Goal: Task Accomplishment & Management: Use online tool/utility

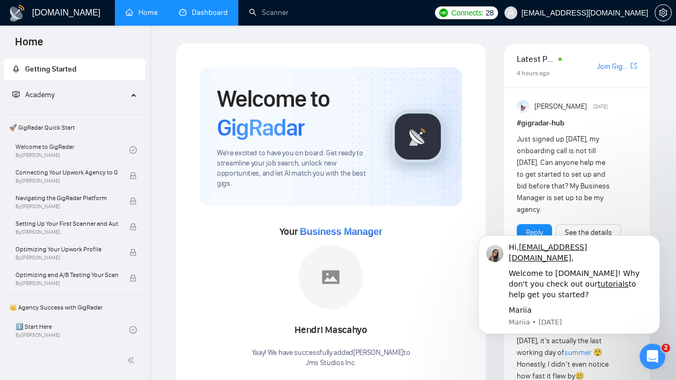
click at [213, 17] on link "Dashboard" at bounding box center [203, 12] width 49 height 9
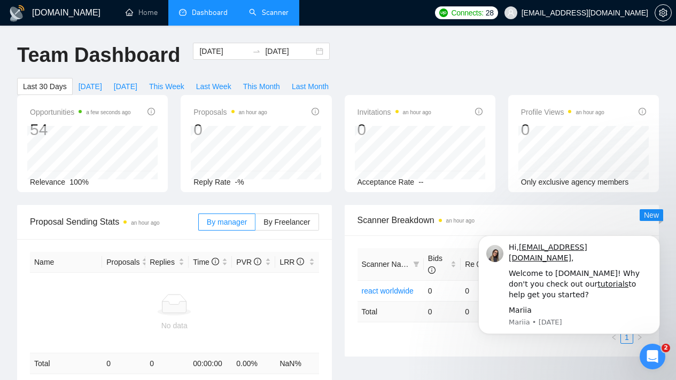
click at [268, 15] on link "Scanner" at bounding box center [269, 12] width 40 height 9
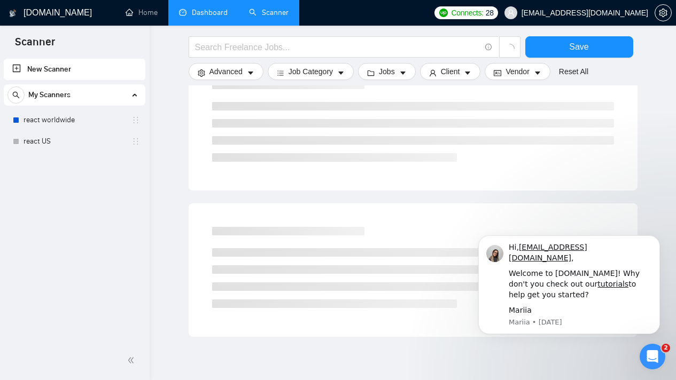
scroll to position [619, 0]
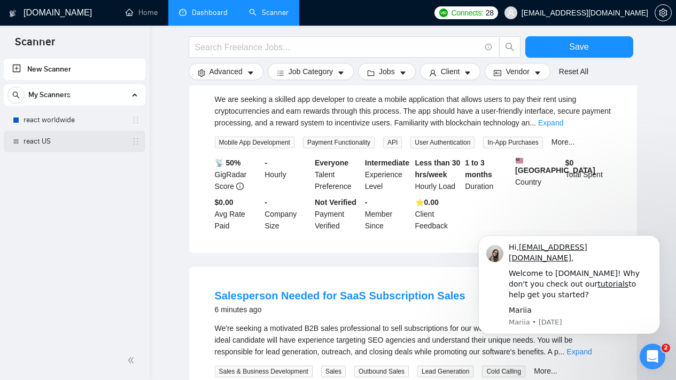
click at [64, 144] on link "react US" at bounding box center [75, 141] width 102 height 21
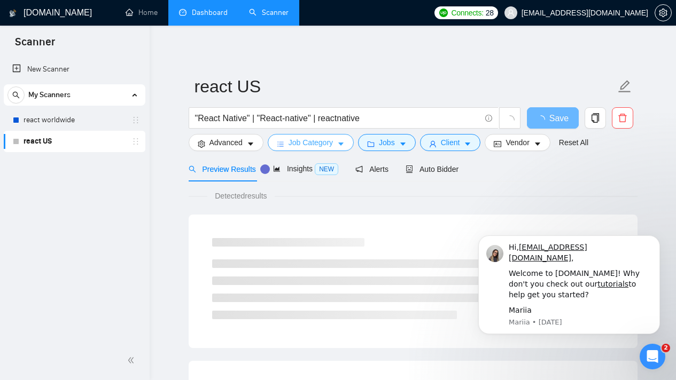
click at [349, 143] on button "Job Category" at bounding box center [311, 142] width 86 height 17
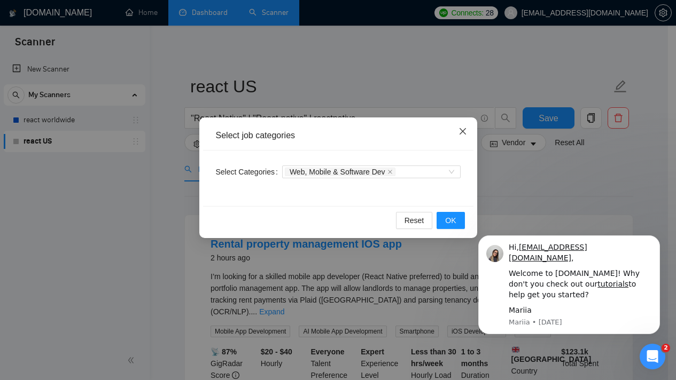
click at [461, 133] on icon "close" at bounding box center [462, 131] width 6 height 6
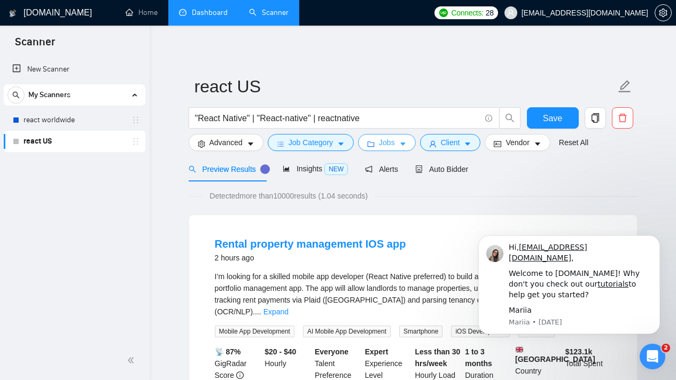
click at [402, 148] on button "Jobs" at bounding box center [387, 142] width 58 height 17
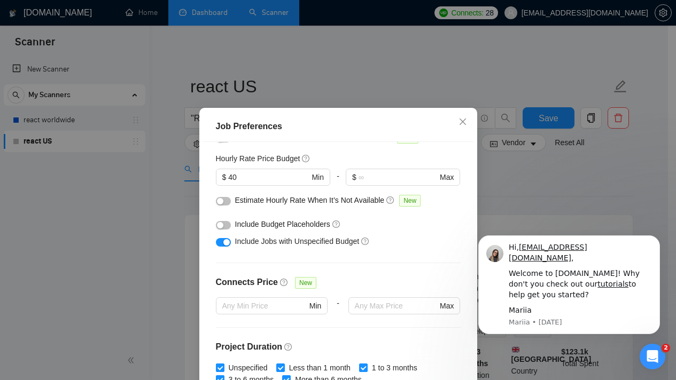
scroll to position [50, 0]
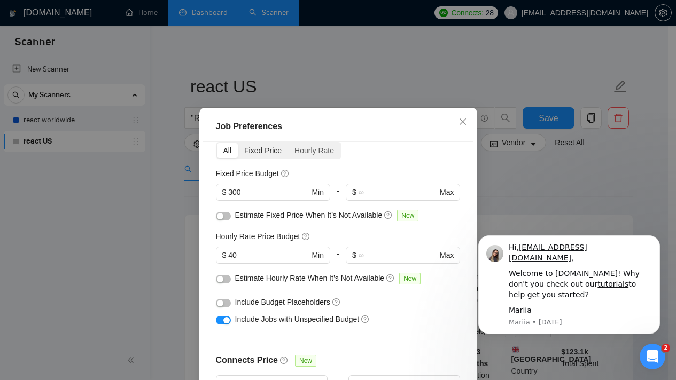
click at [258, 152] on div "Fixed Price" at bounding box center [263, 150] width 50 height 15
click at [238, 143] on input "Fixed Price" at bounding box center [238, 143] width 0 height 0
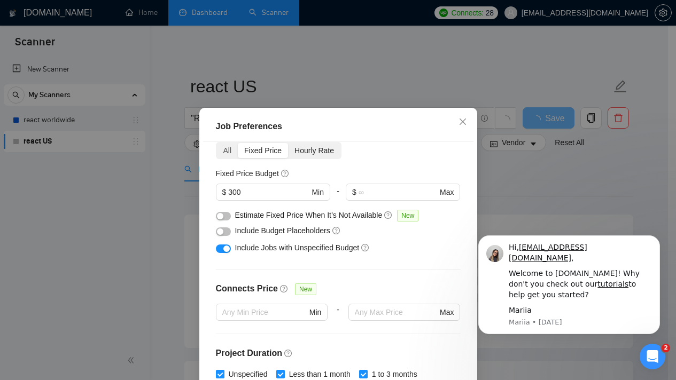
click at [311, 150] on div "Hourly Rate" at bounding box center [314, 150] width 52 height 15
click at [288, 143] on input "Hourly Rate" at bounding box center [288, 143] width 0 height 0
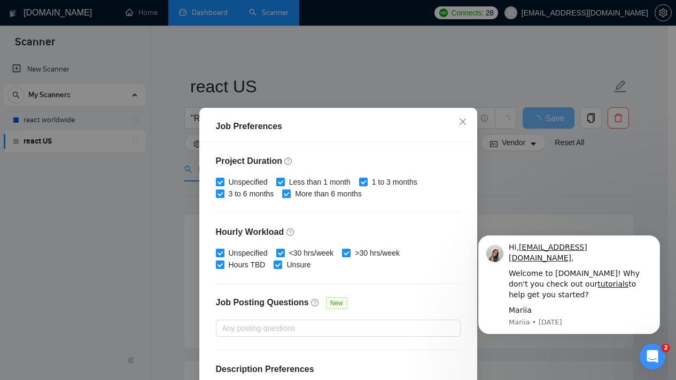
scroll to position [247, 0]
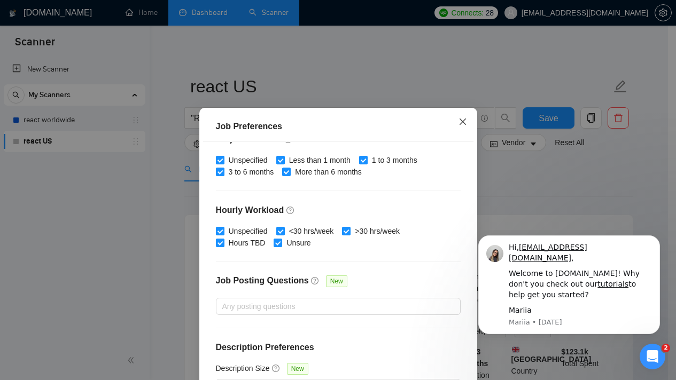
click at [460, 126] on icon "close" at bounding box center [462, 122] width 9 height 9
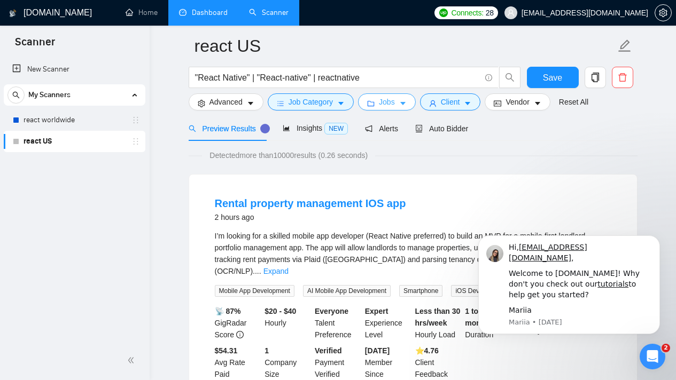
scroll to position [0, 0]
